Goal: Obtain resource: Obtain resource

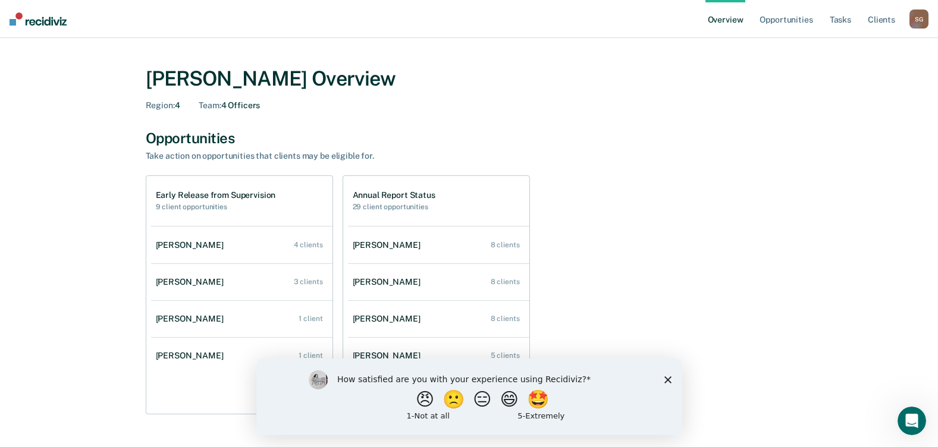
click at [668, 380] on polygon "Close survey" at bounding box center [667, 379] width 7 height 7
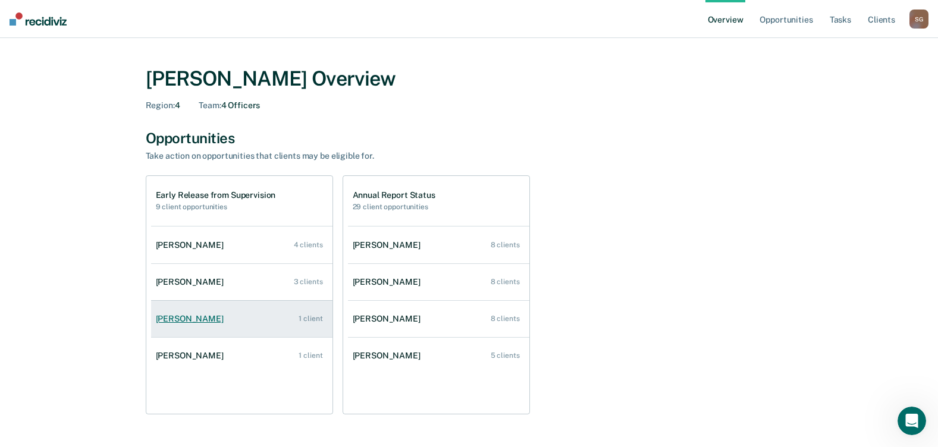
click at [188, 327] on link "[PERSON_NAME] 1 client" at bounding box center [241, 319] width 181 height 34
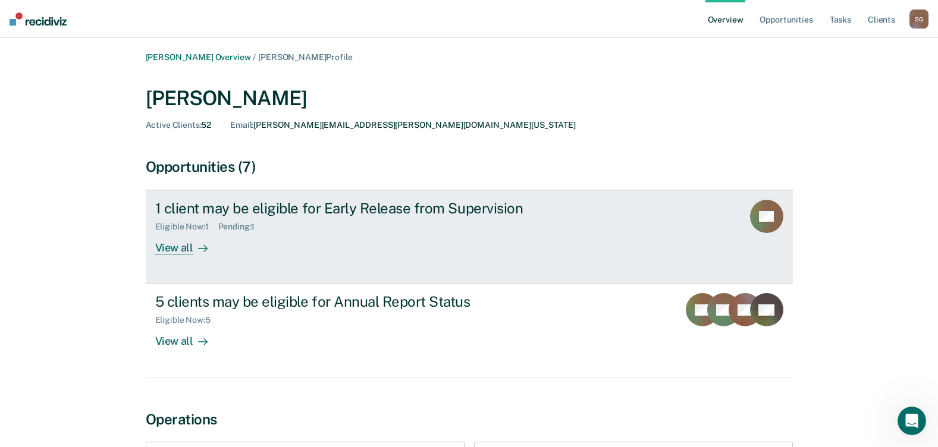
click at [762, 226] on icon at bounding box center [753, 211] width 30 height 45
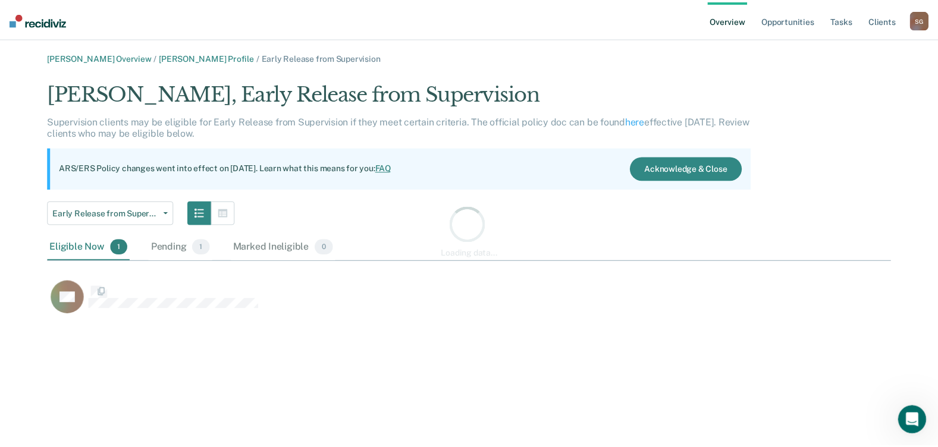
scroll to position [237, 843]
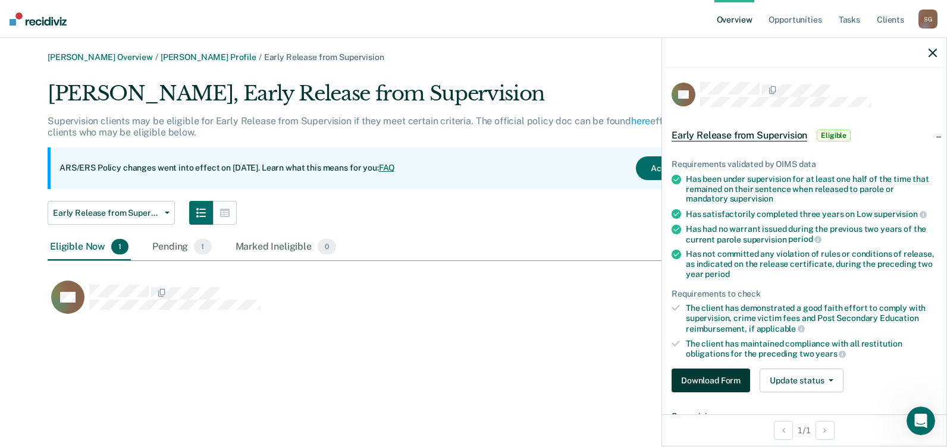
click at [727, 380] on button "Download Form" at bounding box center [711, 381] width 79 height 24
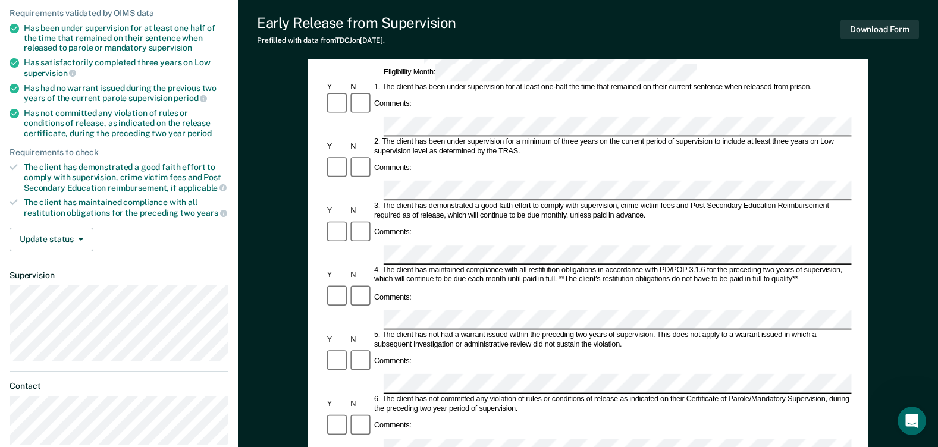
scroll to position [179, 0]
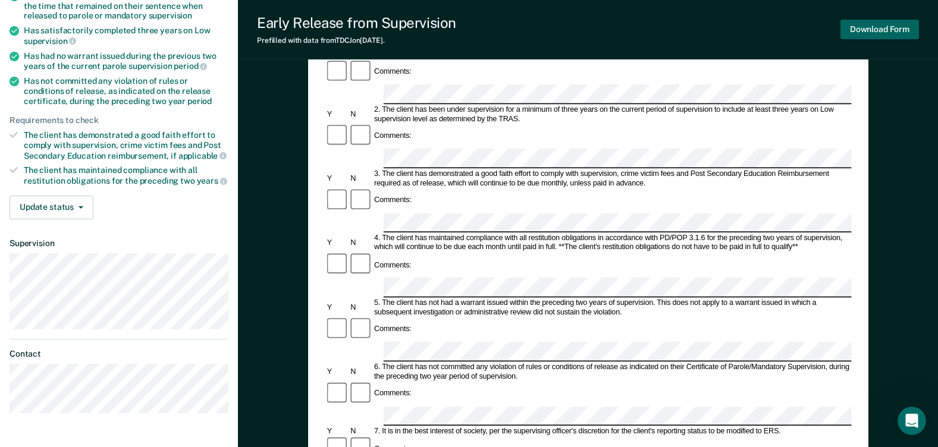
click at [865, 29] on button "Download Form" at bounding box center [880, 30] width 79 height 20
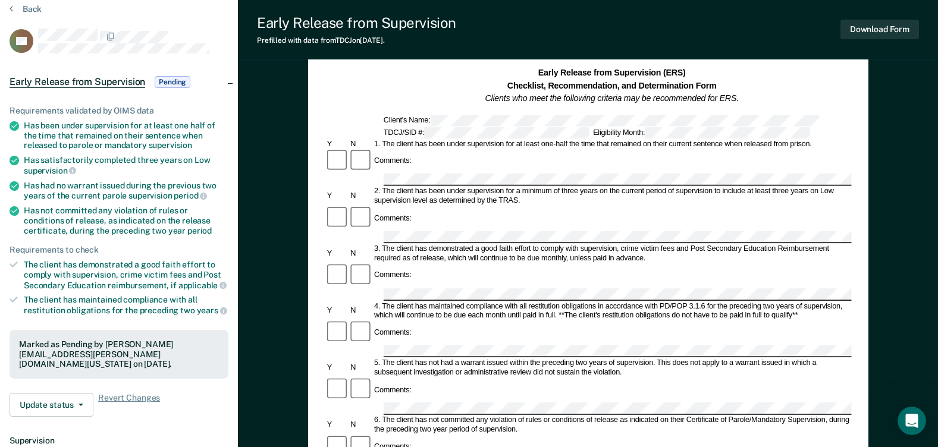
scroll to position [0, 0]
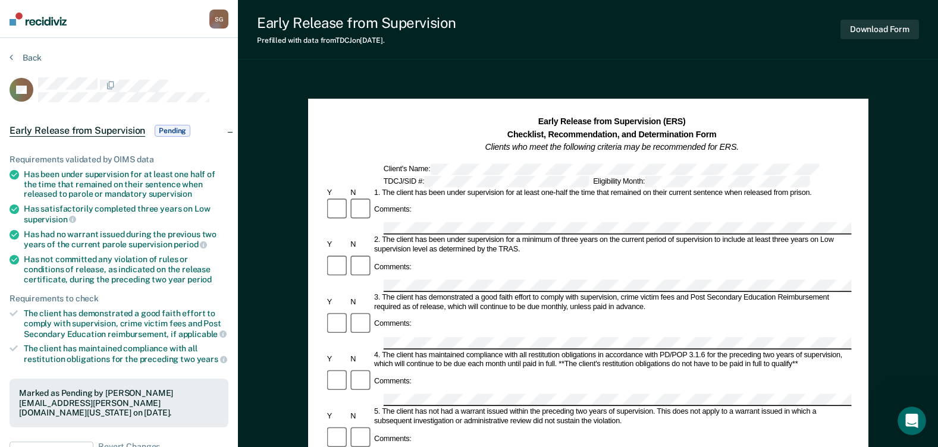
click at [216, 15] on div "S G" at bounding box center [218, 19] width 19 height 19
click at [152, 47] on link "Profile" at bounding box center [171, 48] width 96 height 10
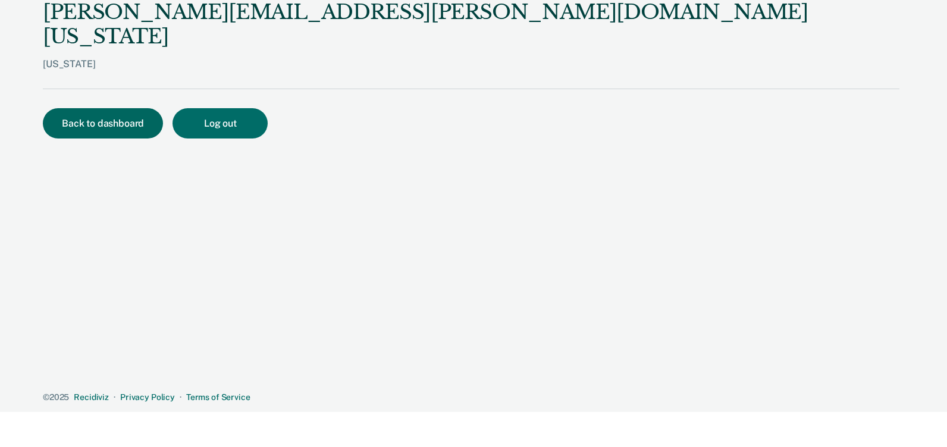
click at [112, 108] on button "Back to dashboard" at bounding box center [103, 123] width 120 height 30
